Goal: Information Seeking & Learning: Understand process/instructions

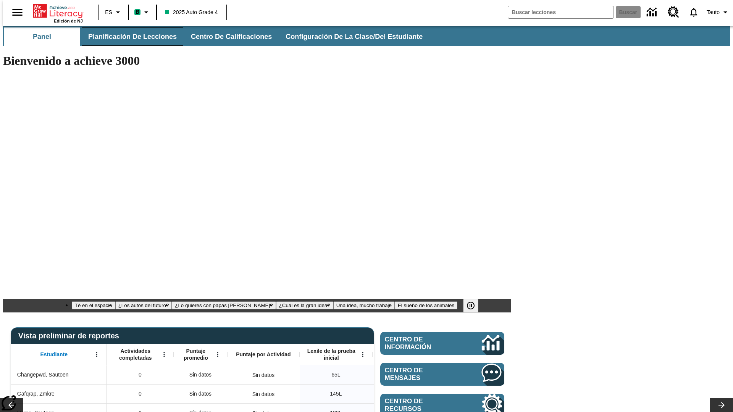
click at [128, 37] on span "Planificación de lecciones" at bounding box center [132, 36] width 89 height 9
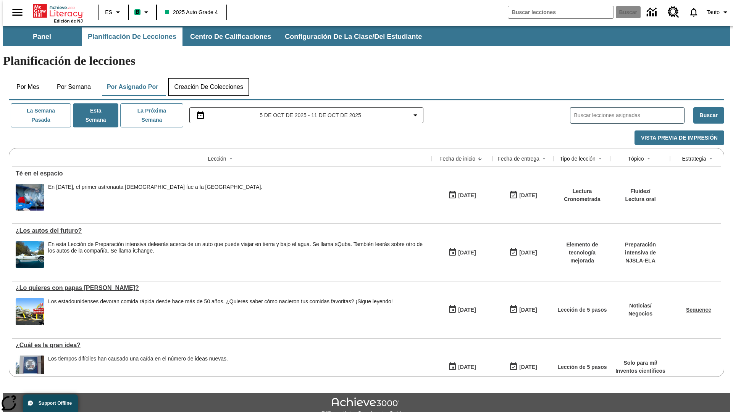
click at [208, 78] on button "Creación de colecciones" at bounding box center [208, 87] width 81 height 18
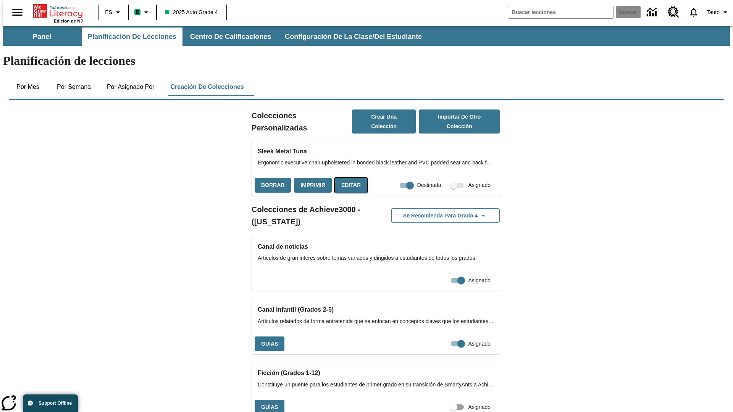
click at [348, 178] on button "Editar" at bounding box center [351, 185] width 32 height 15
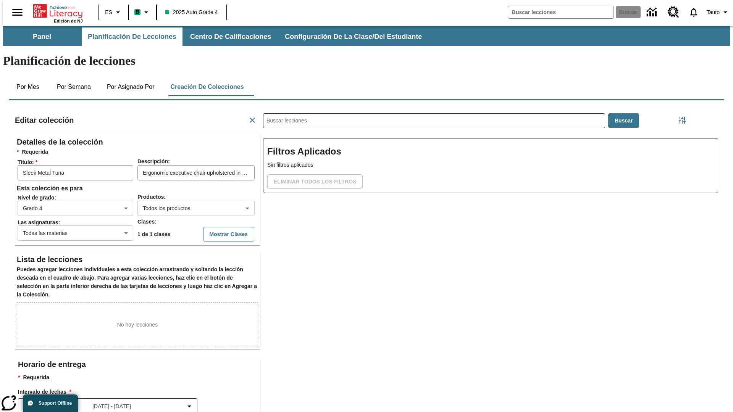
click at [184, 181] on body "Saltar al contenido principal Edición de NJ ES B 2025 Auto Grade 4 Buscar 0 Tau…" at bounding box center [366, 265] width 727 height 479
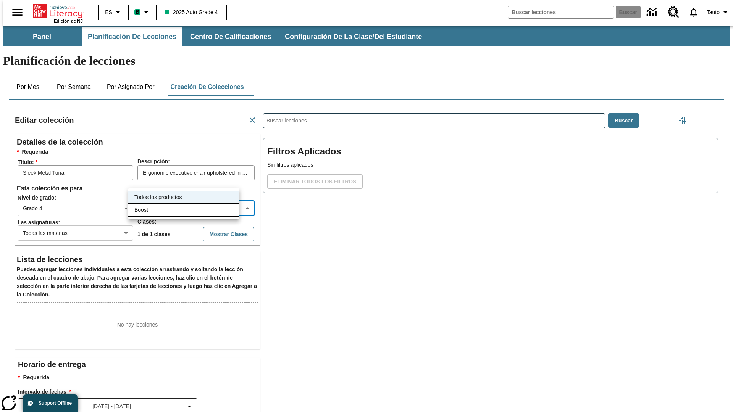
click at [184, 210] on li "Boost" at bounding box center [183, 210] width 111 height 13
type input "12"
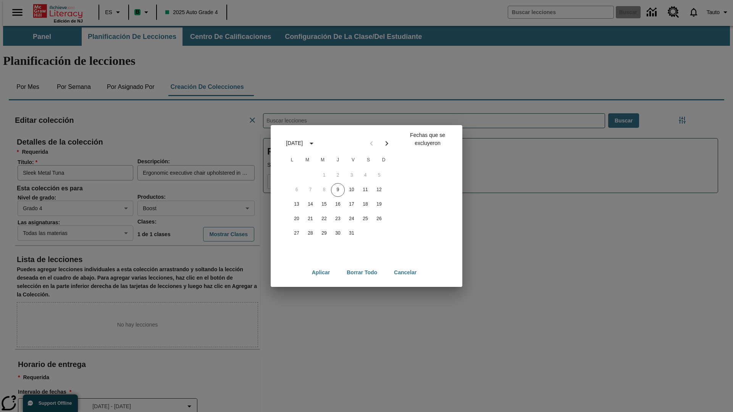
scroll to position [85, 0]
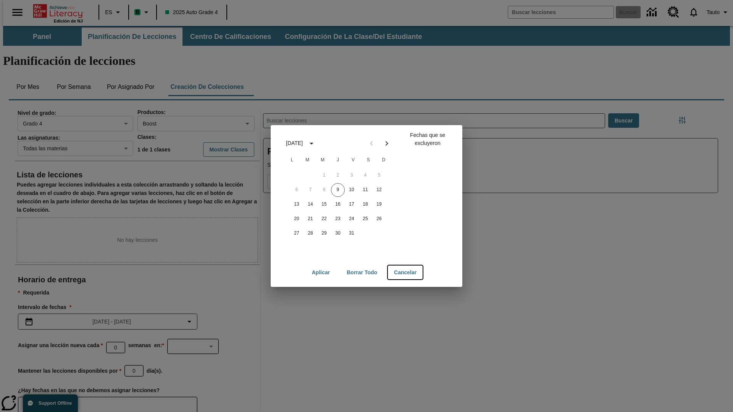
click at [406, 273] on button "Cancelar" at bounding box center [405, 273] width 35 height 14
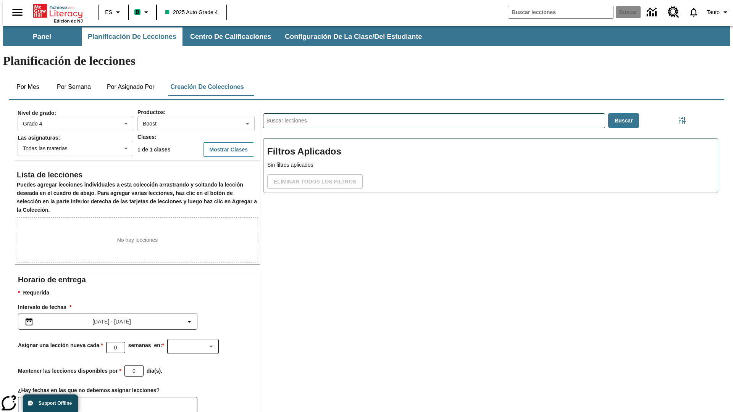
click at [28, 401] on icon "Elegir fechas" at bounding box center [31, 405] width 7 height 8
